Goal: Task Accomplishment & Management: Complete application form

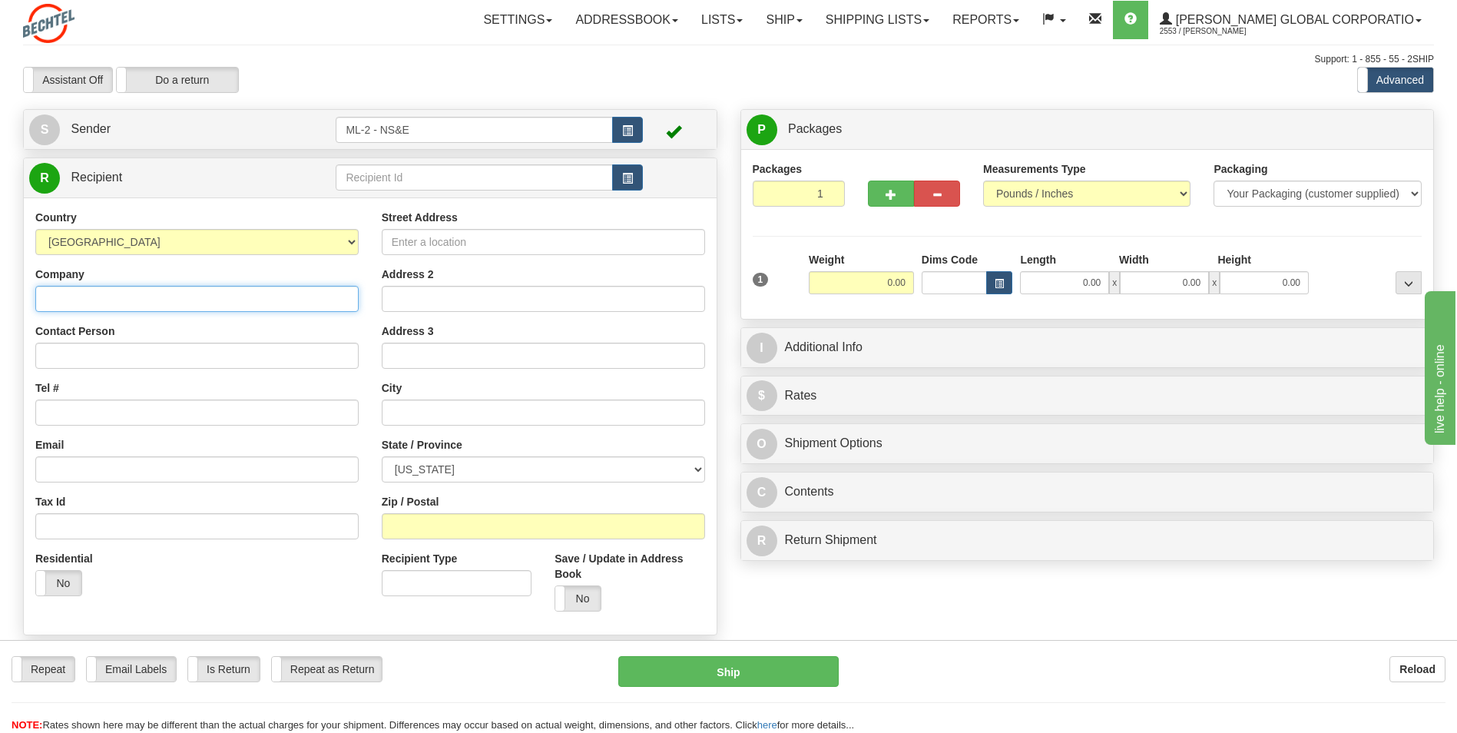
click at [62, 303] on input "Company" at bounding box center [196, 299] width 323 height 26
type input "[PERSON_NAME] Global Corporation"
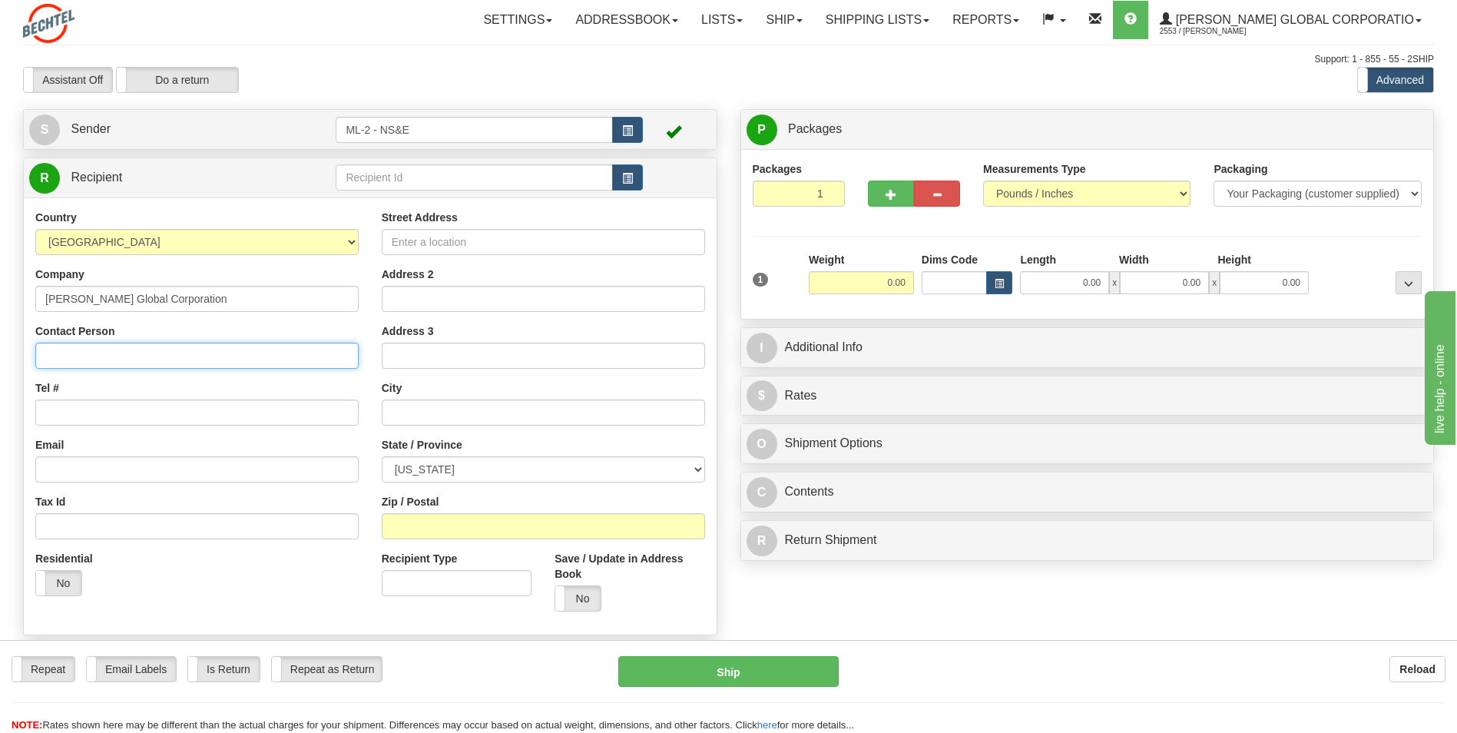
click at [76, 349] on input "Contact Person" at bounding box center [196, 355] width 323 height 26
type input "[PERSON_NAME]"
click at [91, 408] on input "Tel #" at bounding box center [196, 412] width 323 height 26
type input "[PHONE_NUMBER]"
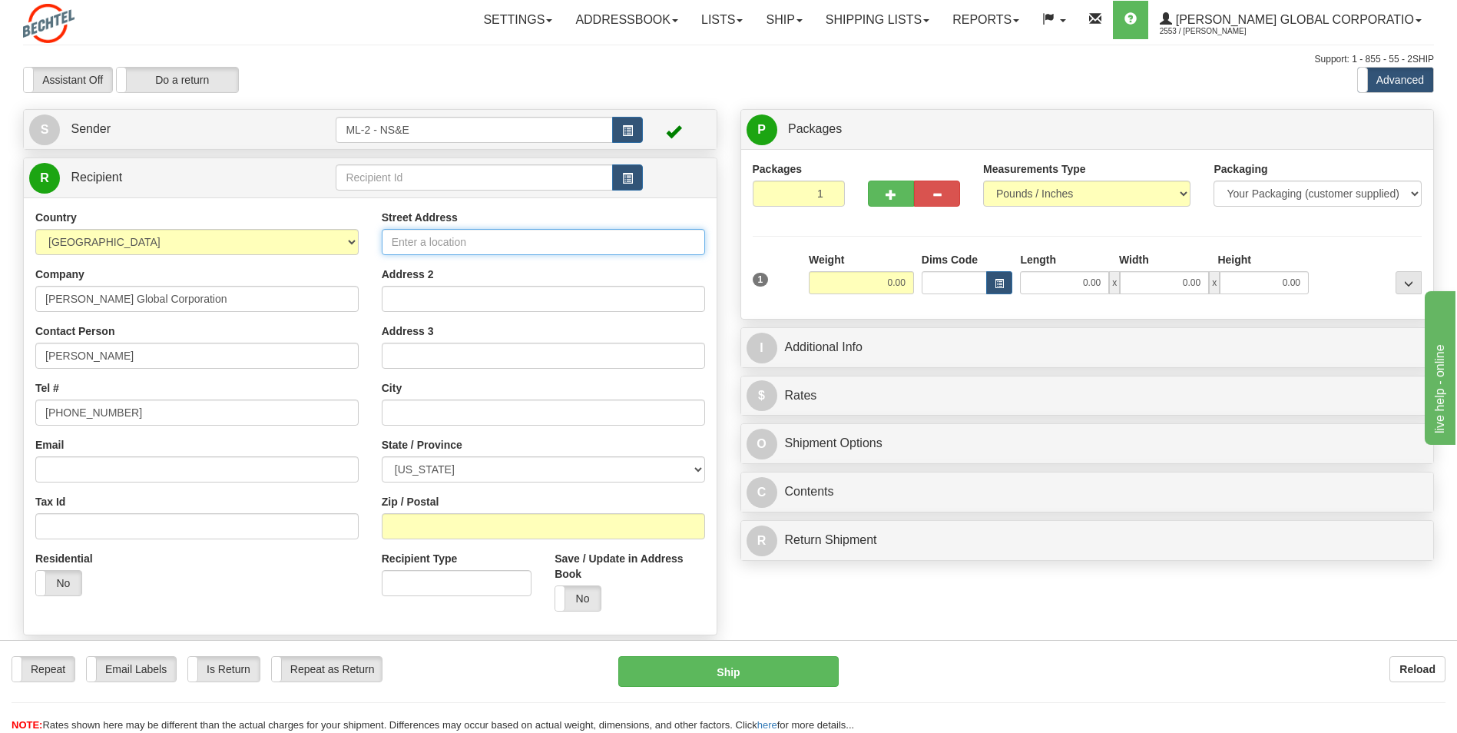
click at [428, 240] on input "Street Address" at bounding box center [543, 242] width 323 height 26
type input "[STREET_ADDRESS]"
click at [428, 289] on input "Address 2" at bounding box center [543, 299] width 323 height 26
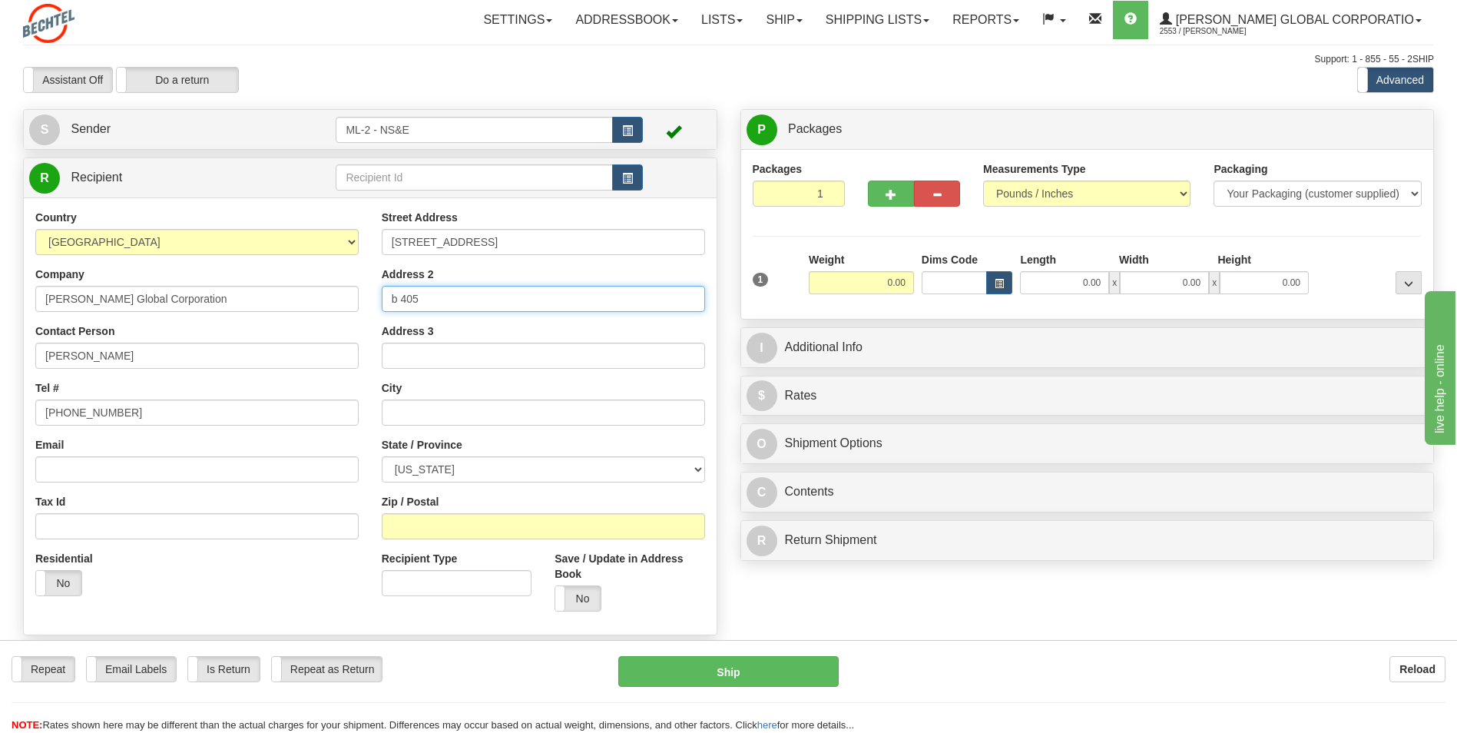
click at [393, 299] on input "b 405" at bounding box center [543, 299] width 323 height 26
click at [427, 298] on input "B 405" at bounding box center [543, 299] width 323 height 26
click at [393, 299] on input "B 405" at bounding box center [543, 299] width 323 height 26
type input "Unit B 405"
click at [439, 414] on input "text" at bounding box center [543, 412] width 323 height 26
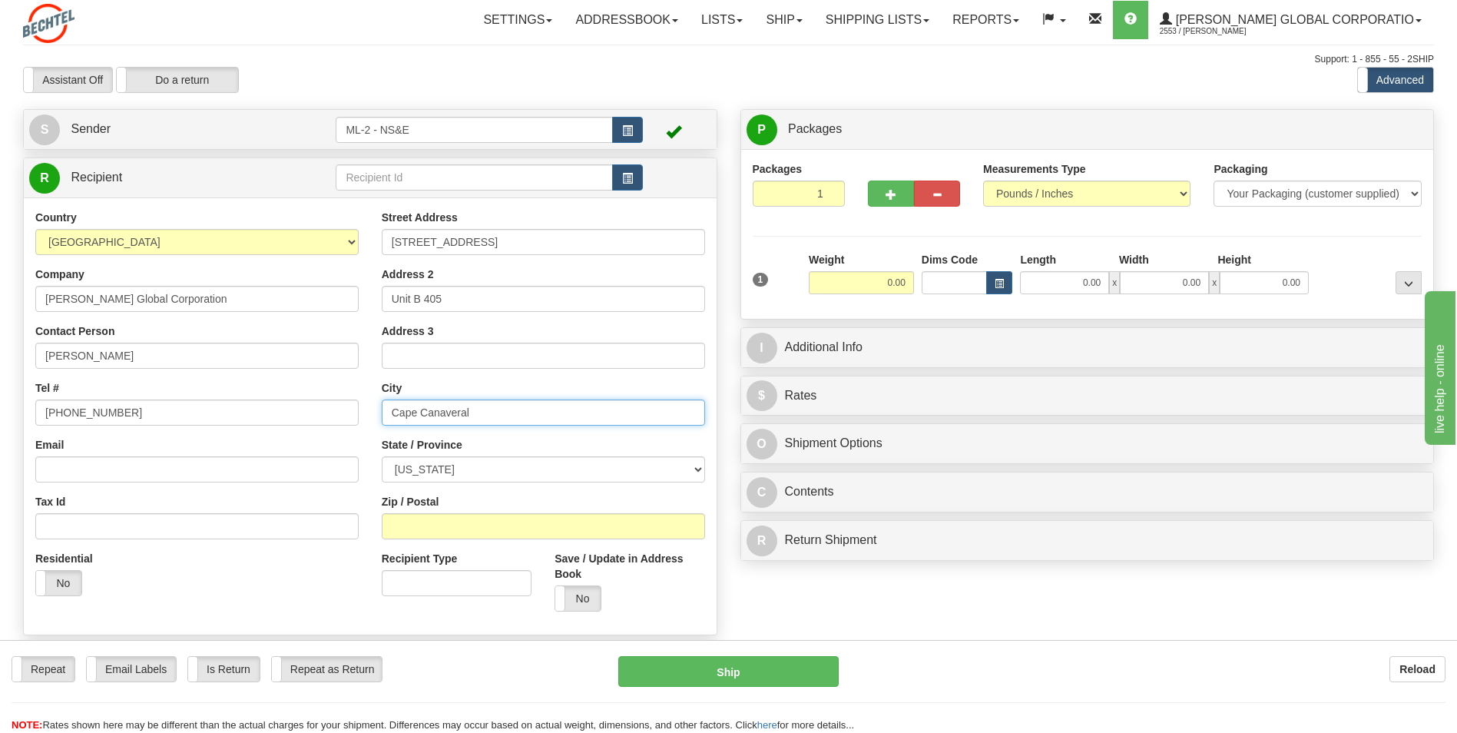
type input "Cape Canaveral"
click at [696, 455] on select "[US_STATE] [US_STATE] [US_STATE] [US_STATE] Armed Forces America Armed Forces E…" at bounding box center [543, 469] width 323 height 26
select select "FL"
click at [382, 455] on select "[US_STATE] [US_STATE] [US_STATE] [US_STATE] Armed Forces America Armed Forces E…" at bounding box center [543, 469] width 323 height 26
click at [441, 455] on input "Zip / Postal" at bounding box center [543, 526] width 323 height 26
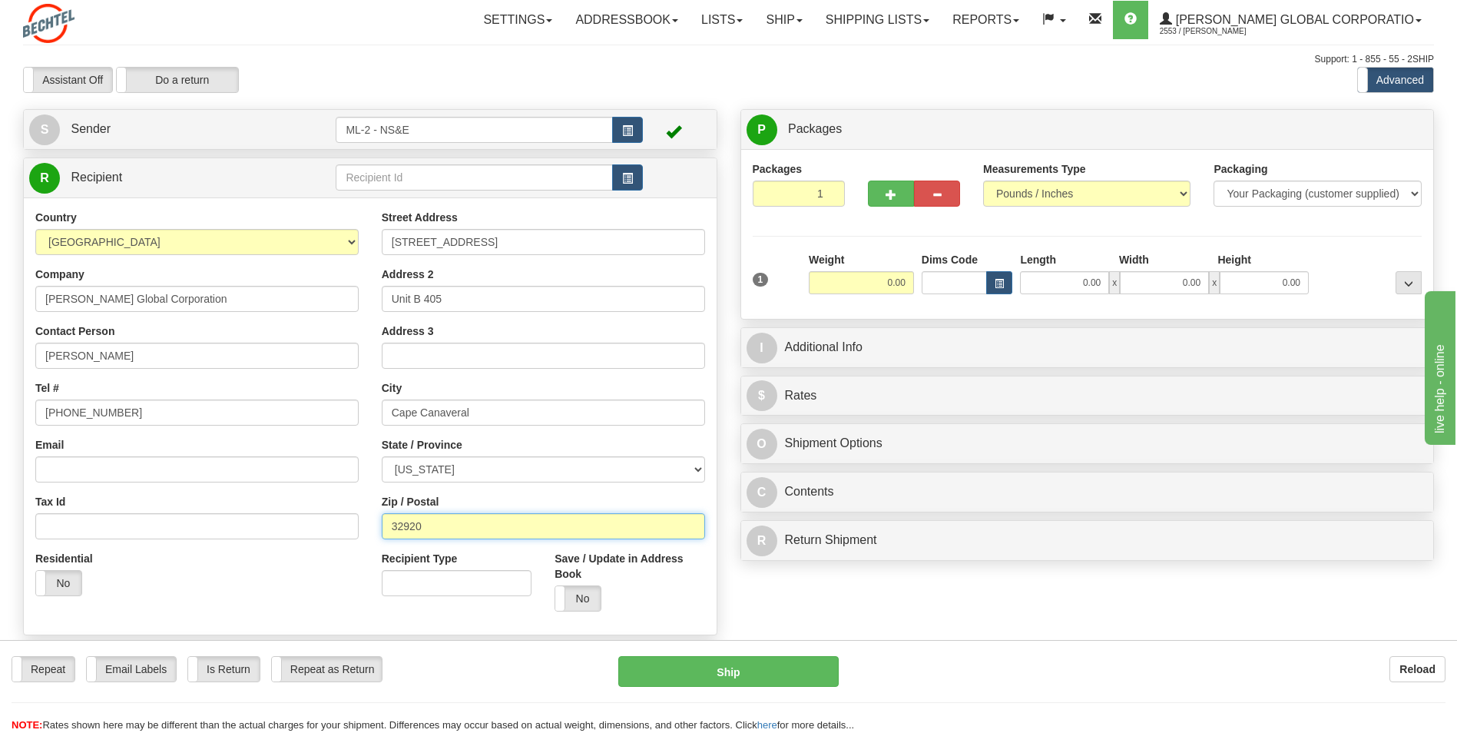
type input "32920"
click at [896, 283] on input "0.00" at bounding box center [861, 282] width 105 height 23
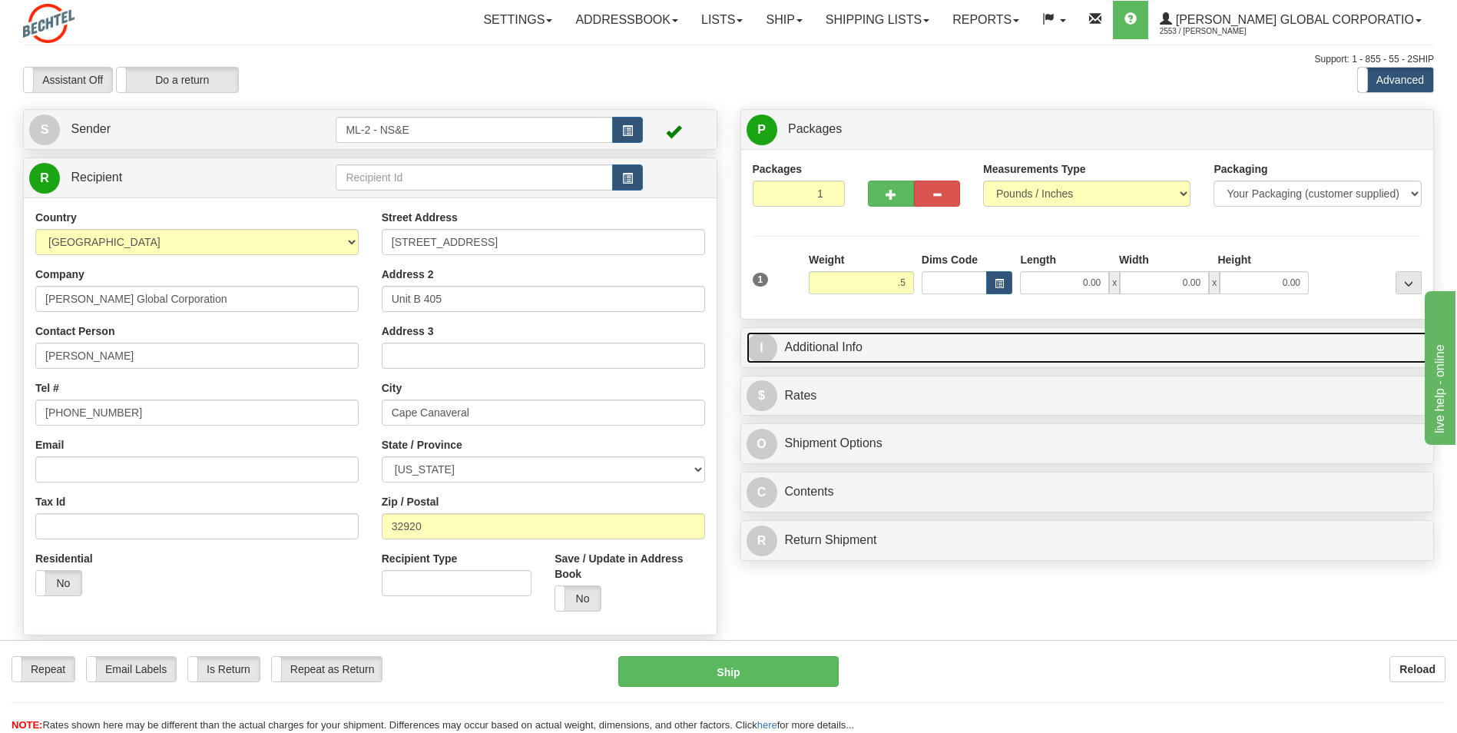
type input "0.50"
click at [886, 350] on link "I Additional Info" at bounding box center [1087, 347] width 682 height 31
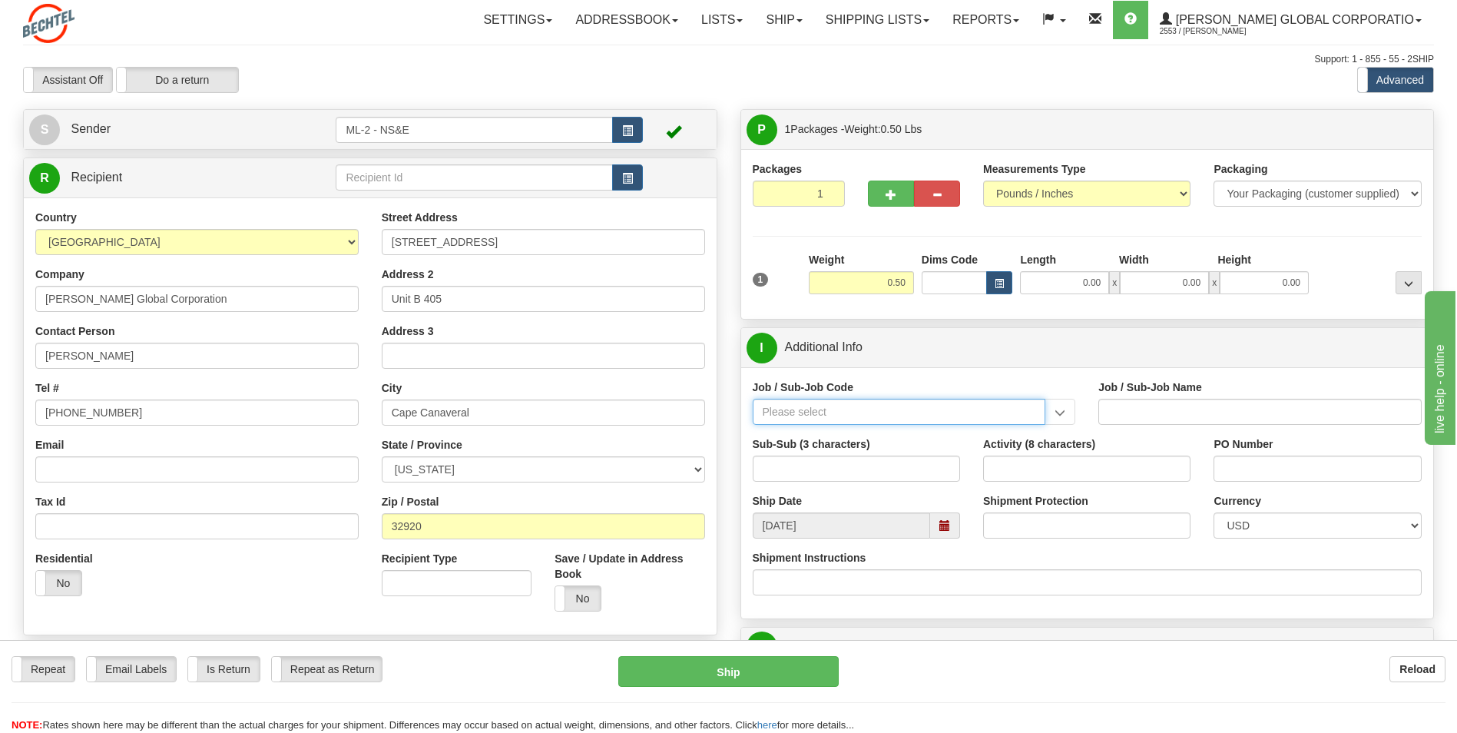
click at [823, 405] on input "Job / Sub-Job Code" at bounding box center [898, 412] width 293 height 26
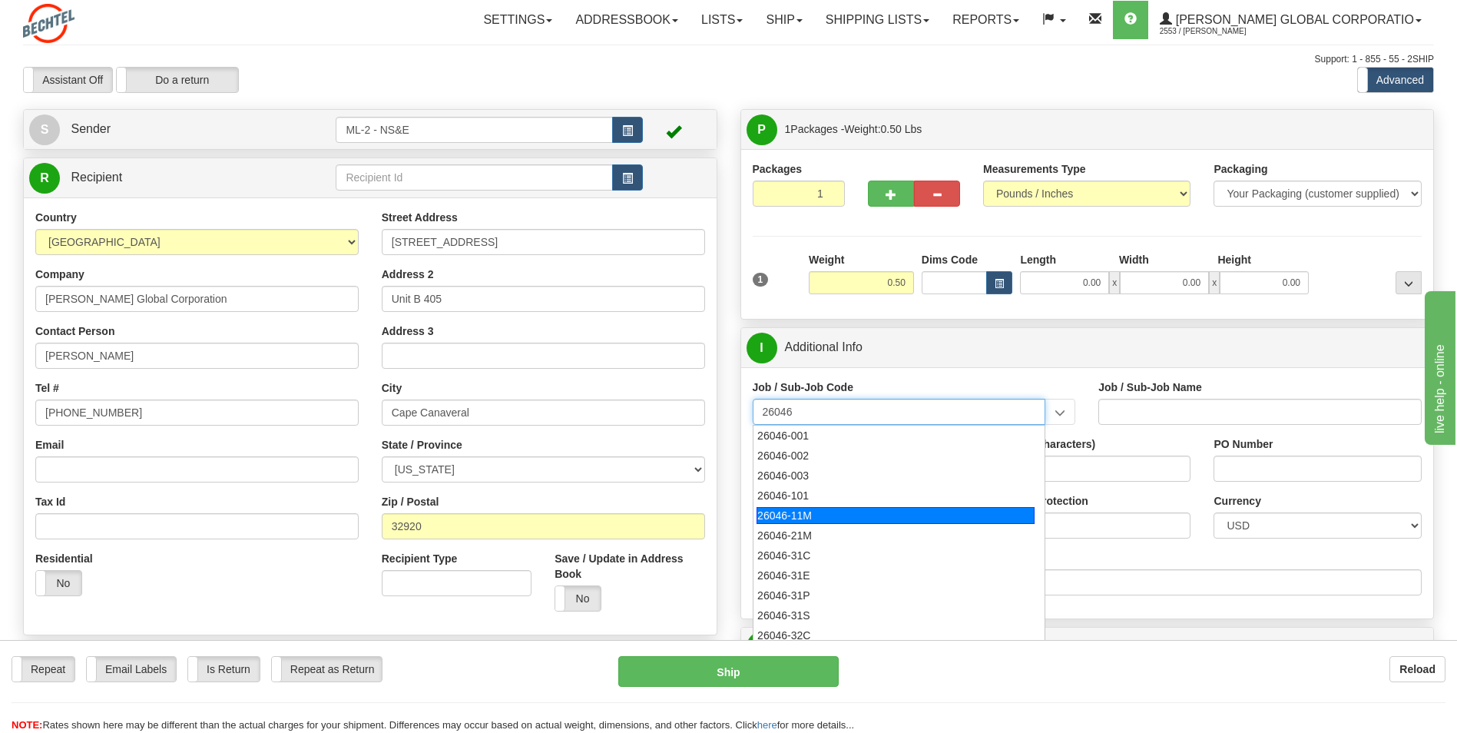
click at [803, 455] on div "26046-11M" at bounding box center [895, 515] width 278 height 17
type input "26046-11M"
type input "MOBILE LAUNCHER 2 - PROJECT MANAGEMENT"
type input "26046-11M"
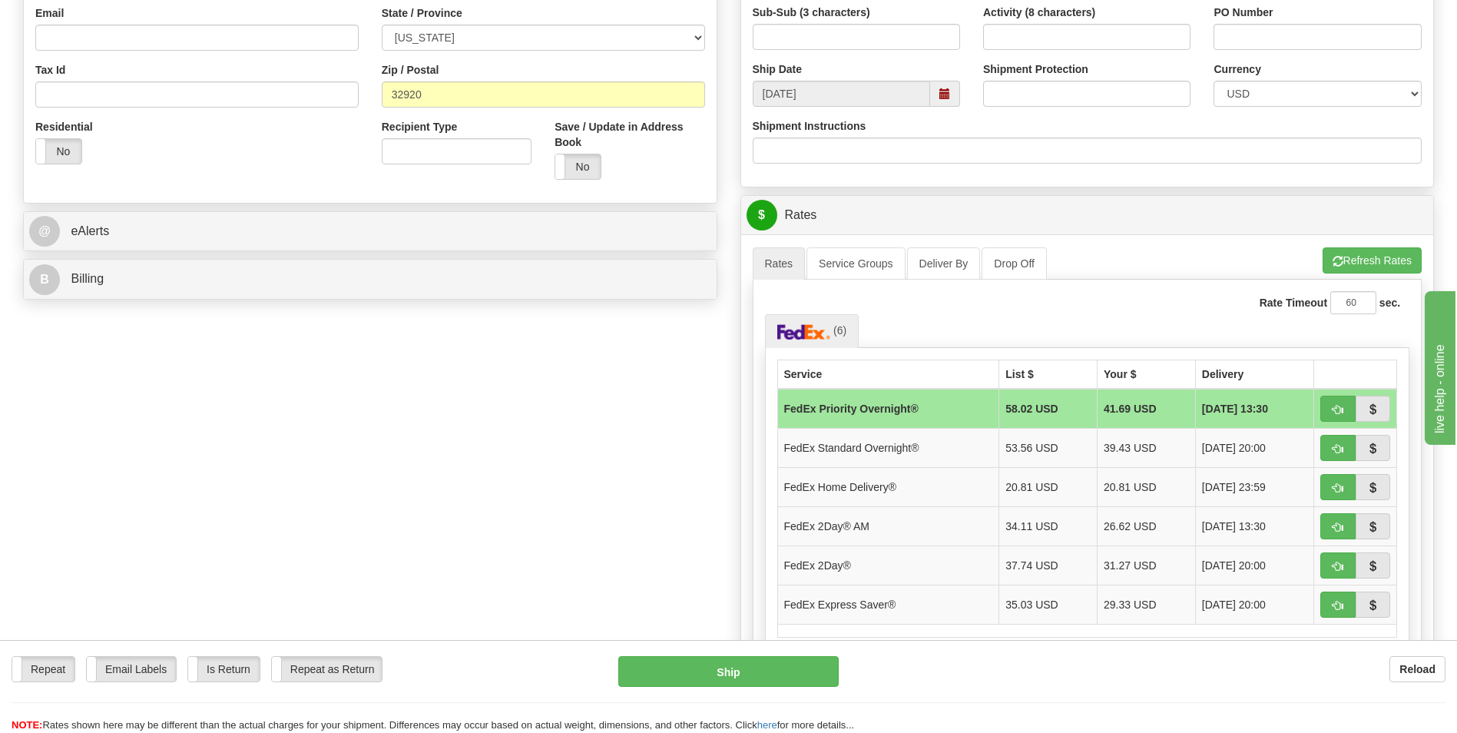
scroll to position [461, 0]
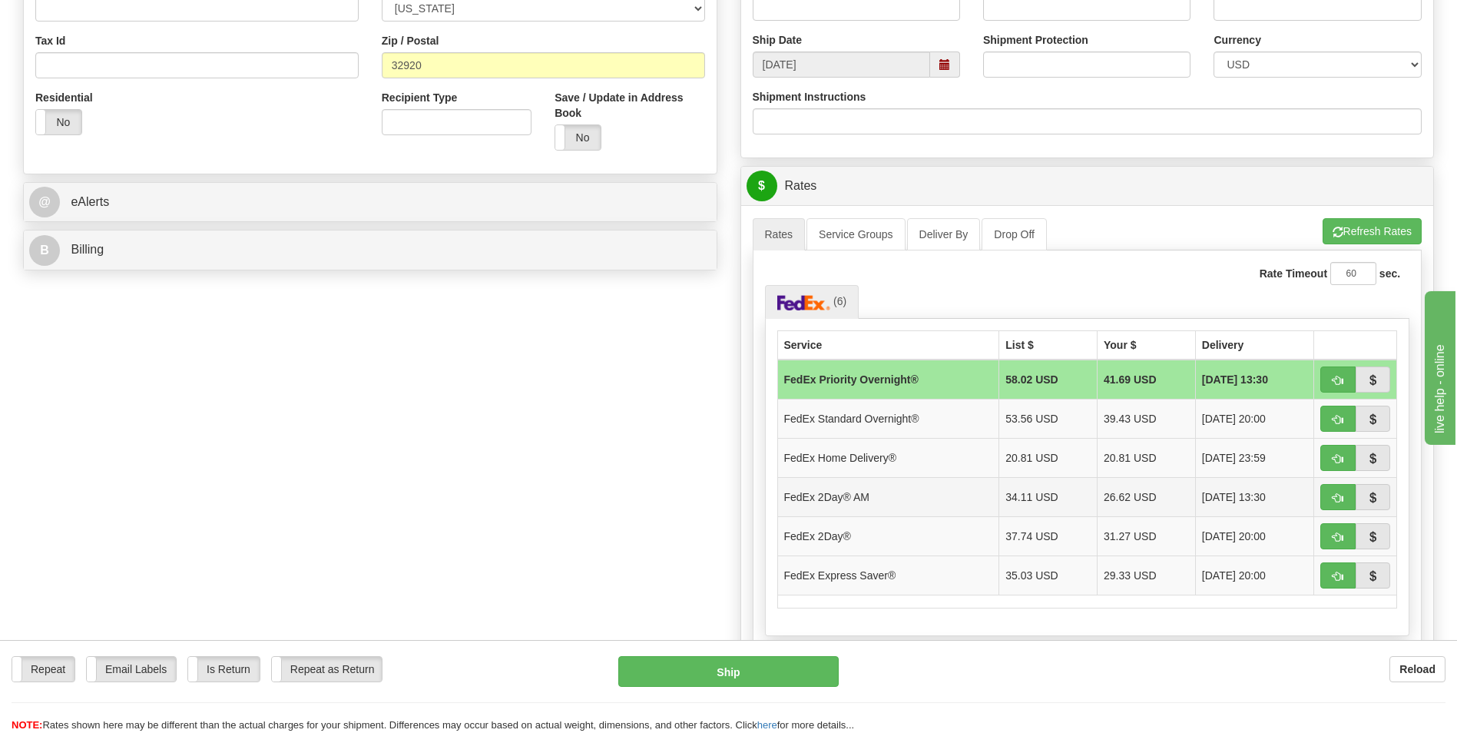
click at [964, 455] on td "[DATE] 13:30" at bounding box center [1254, 496] width 118 height 39
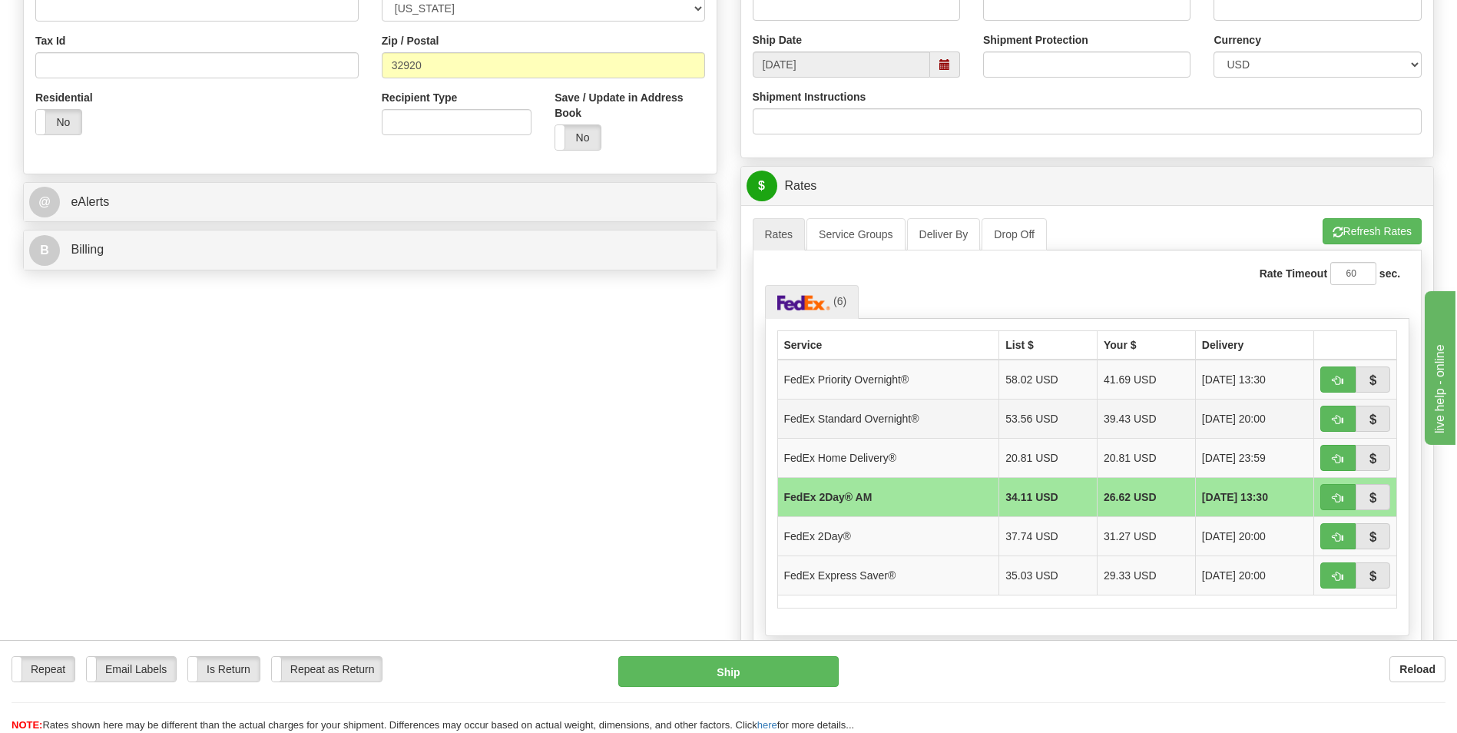
click at [906, 416] on td "FedEx Standard Overnight®" at bounding box center [888, 418] width 222 height 39
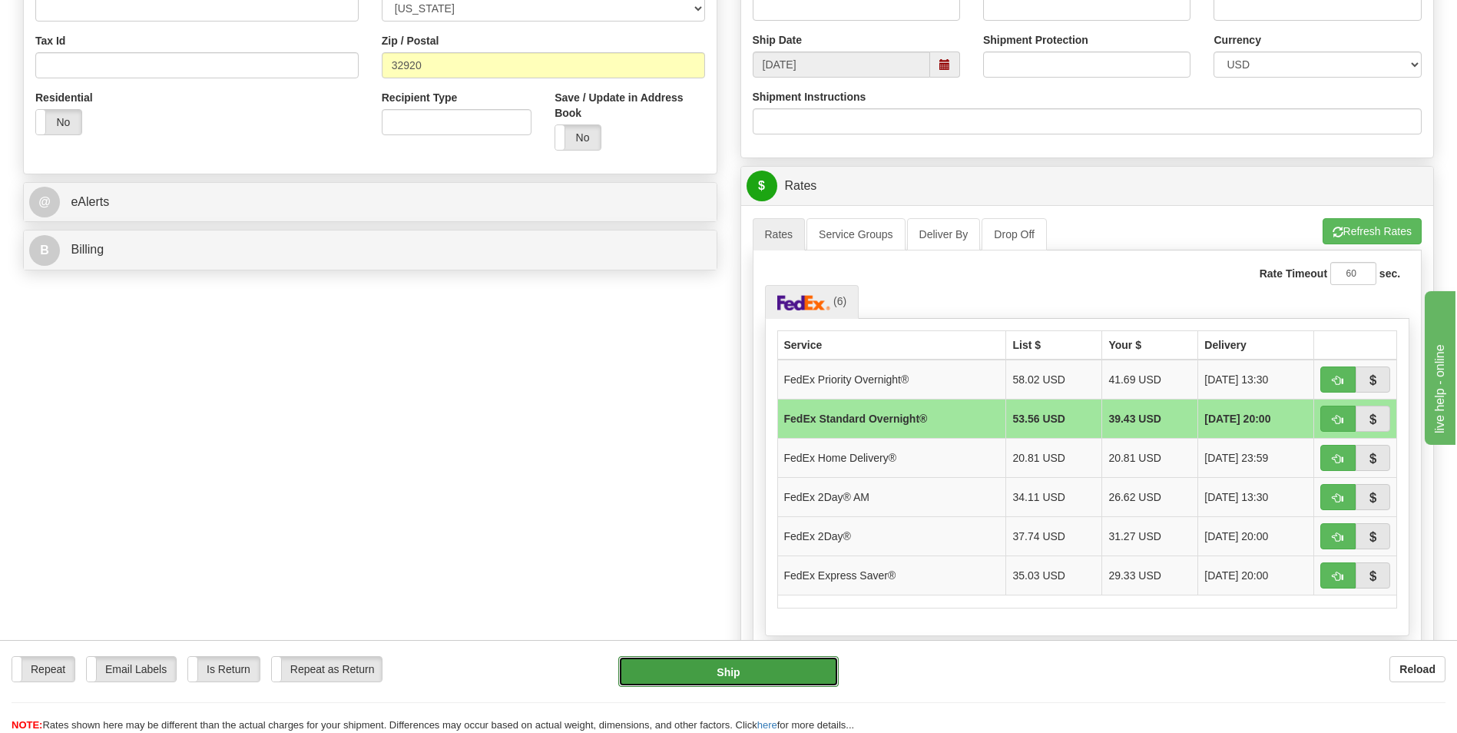
click at [734, 455] on button "Ship" at bounding box center [728, 671] width 220 height 31
type input "05"
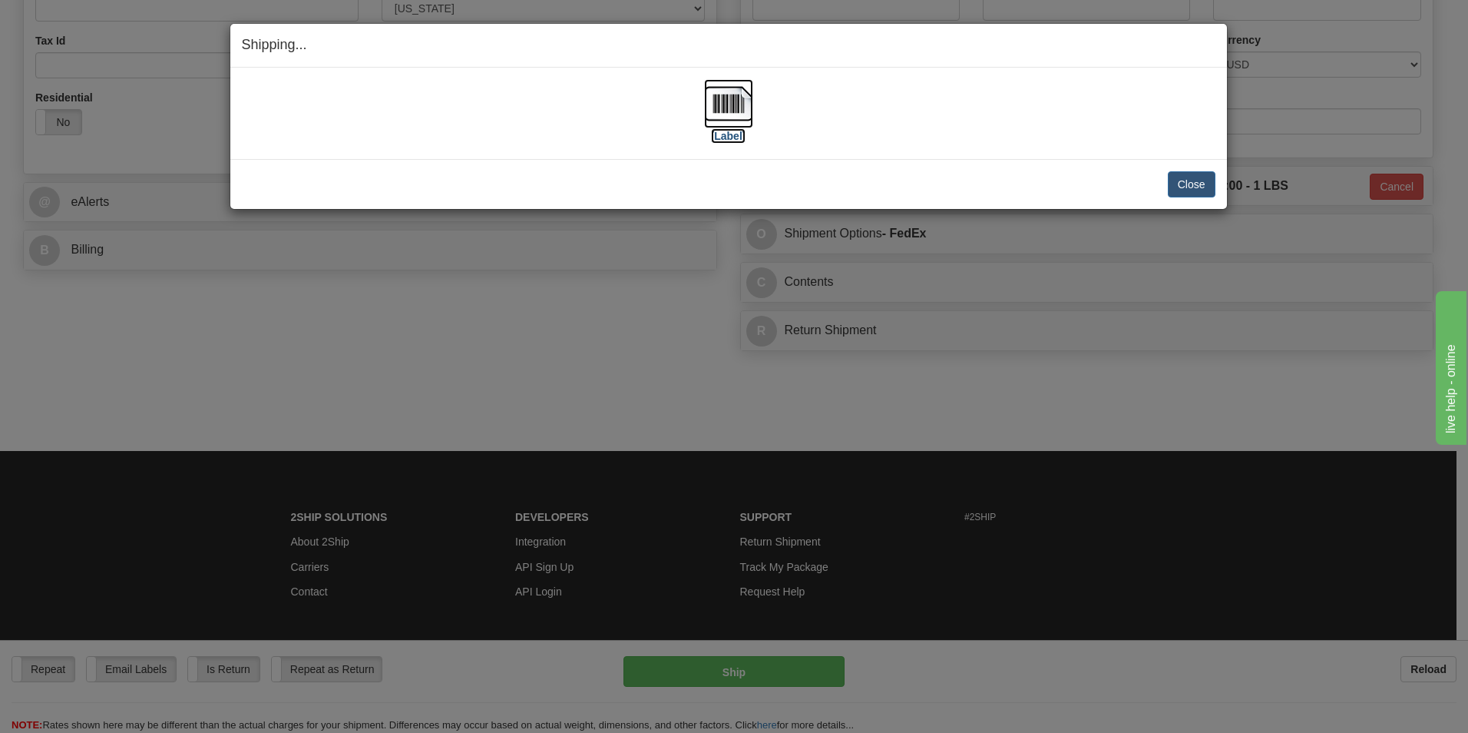
click at [730, 137] on label "[Label]" at bounding box center [728, 135] width 35 height 15
